Goal: Check status

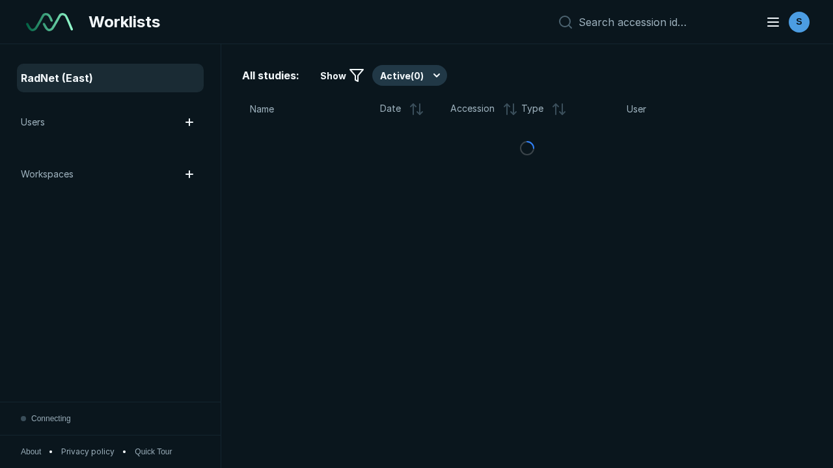
scroll to position [3553, 5419]
